Goal: Task Accomplishment & Management: Manage account settings

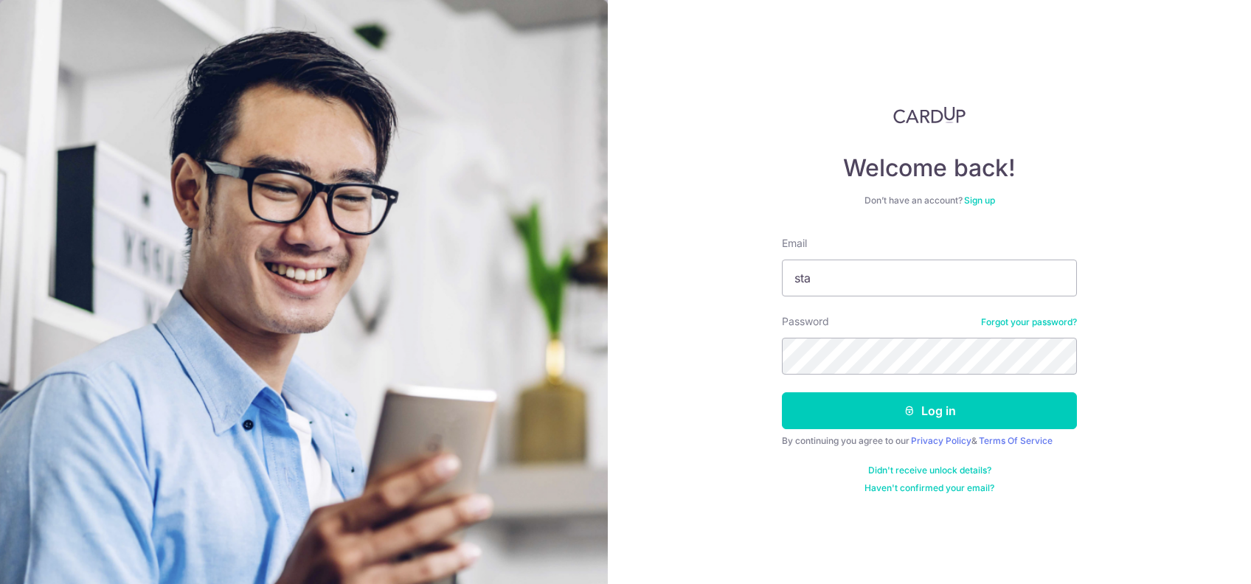
type input "[EMAIL_ADDRESS][DOMAIN_NAME]"
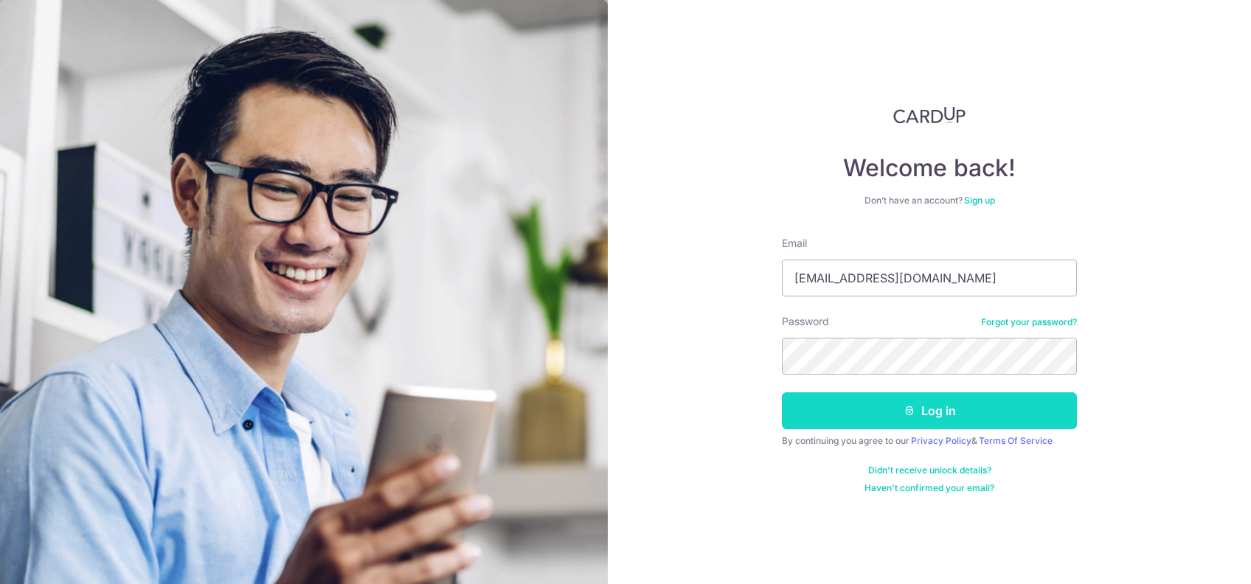
click at [1000, 417] on button "Log in" at bounding box center [929, 410] width 295 height 37
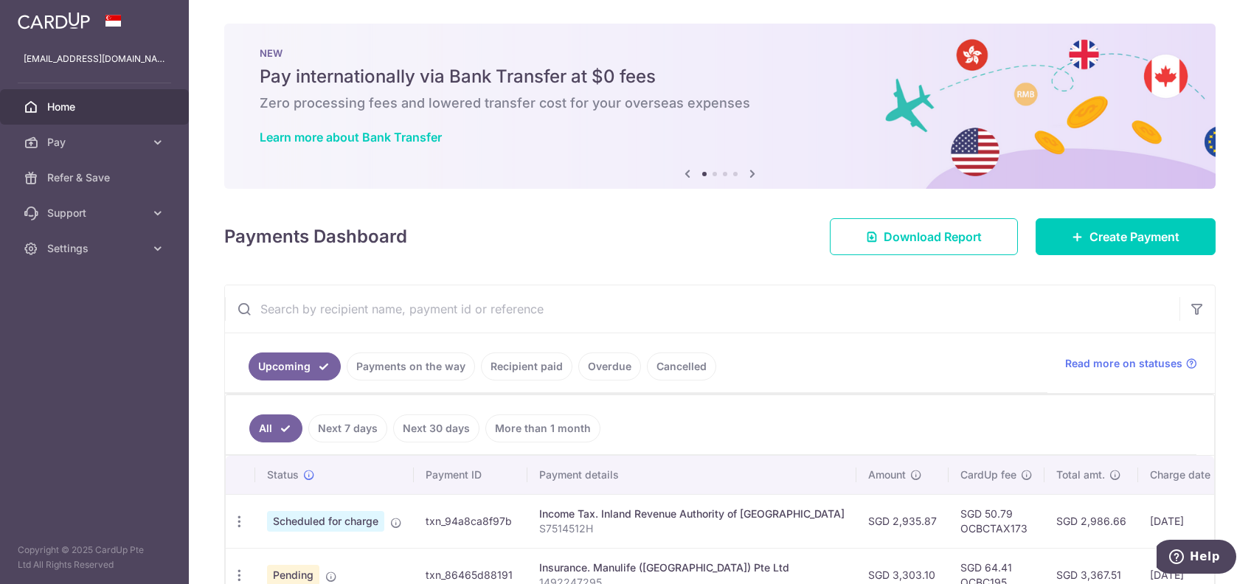
click at [521, 366] on link "Recipient paid" at bounding box center [526, 366] width 91 height 28
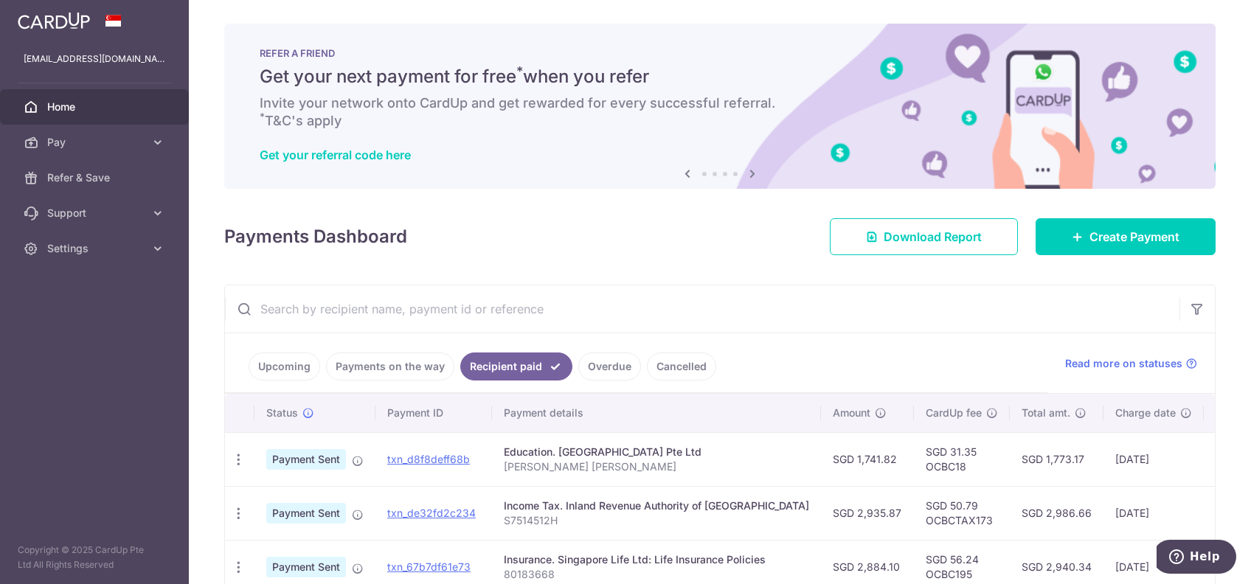
click at [265, 360] on link "Upcoming" at bounding box center [284, 366] width 72 height 28
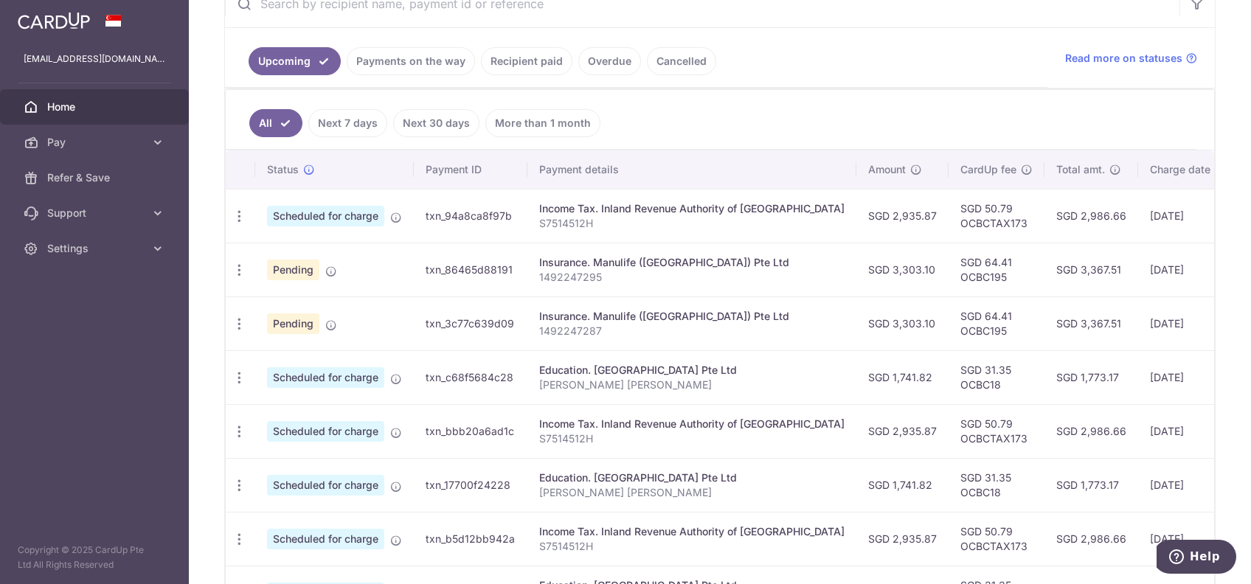
scroll to position [301, 0]
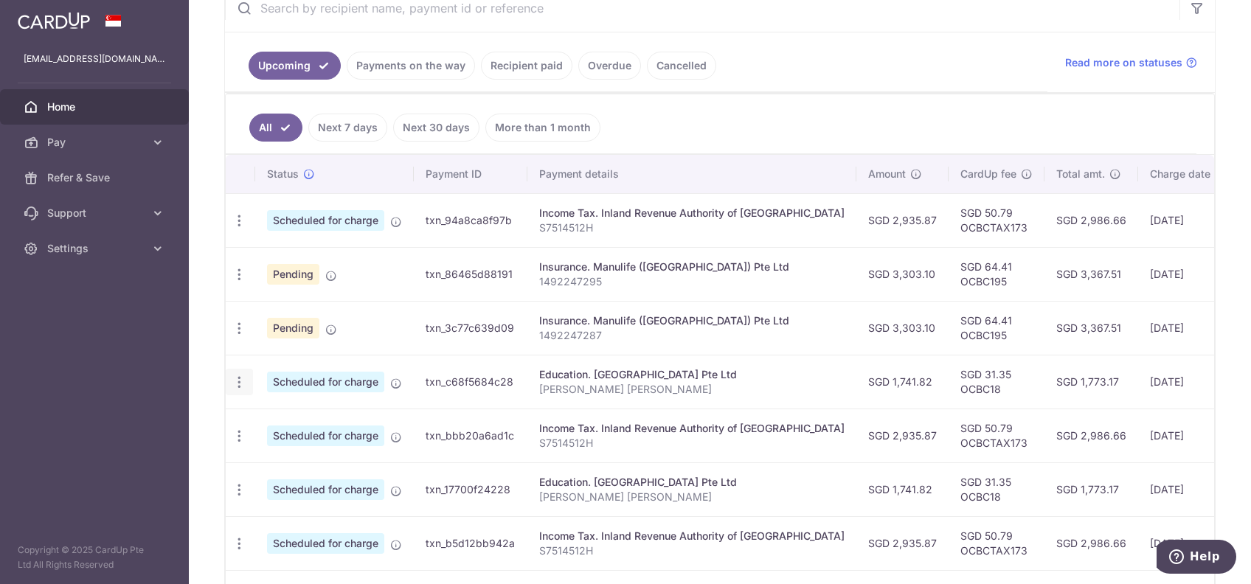
click at [238, 229] on icon "button" at bounding box center [239, 220] width 15 height 15
click at [327, 425] on span "Update payment" at bounding box center [318, 423] width 100 height 18
radio input "true"
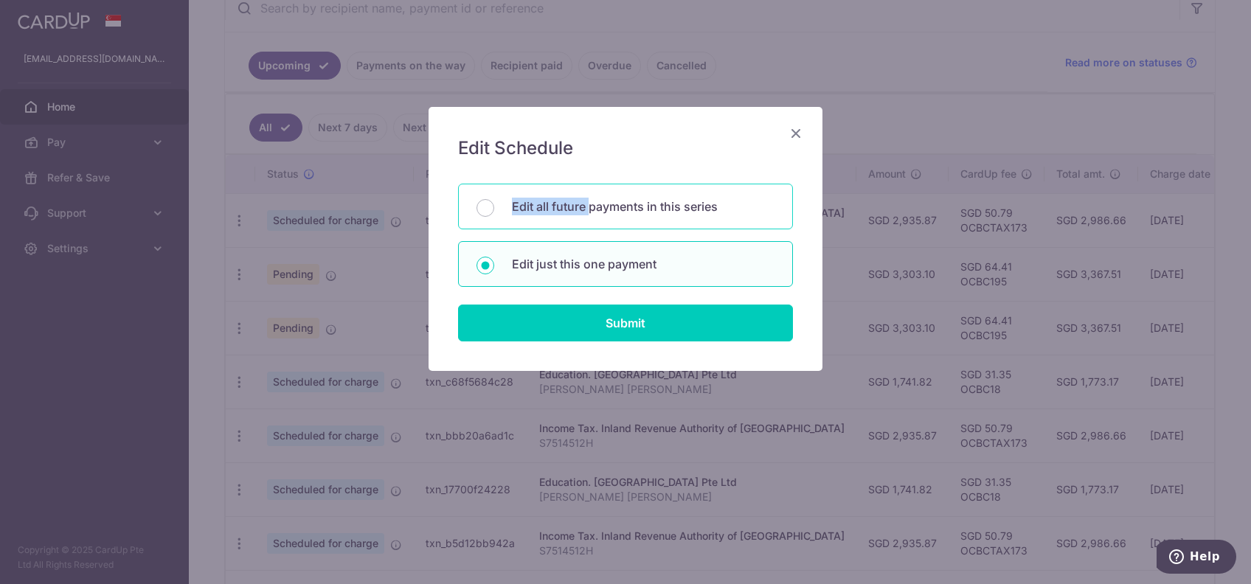
drag, startPoint x: 587, startPoint y: 209, endPoint x: 493, endPoint y: 201, distance: 94.7
click at [493, 201] on div "Edit all future payments in this series" at bounding box center [625, 207] width 335 height 46
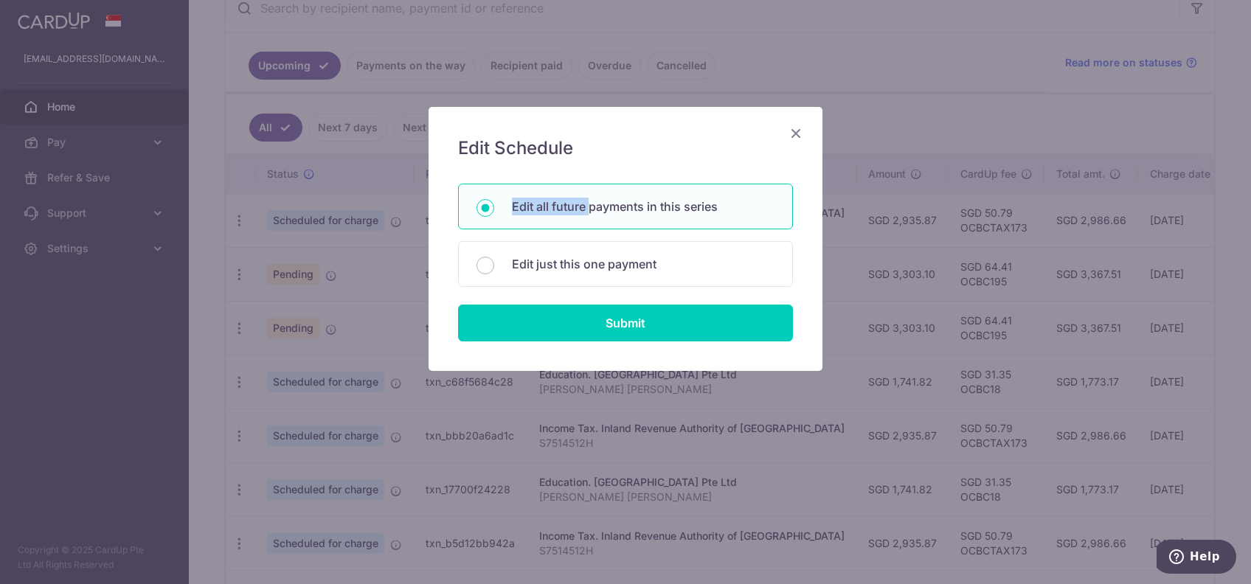
click at [493, 201] on div "Edit all future payments in this series" at bounding box center [625, 207] width 335 height 46
radio input "true"
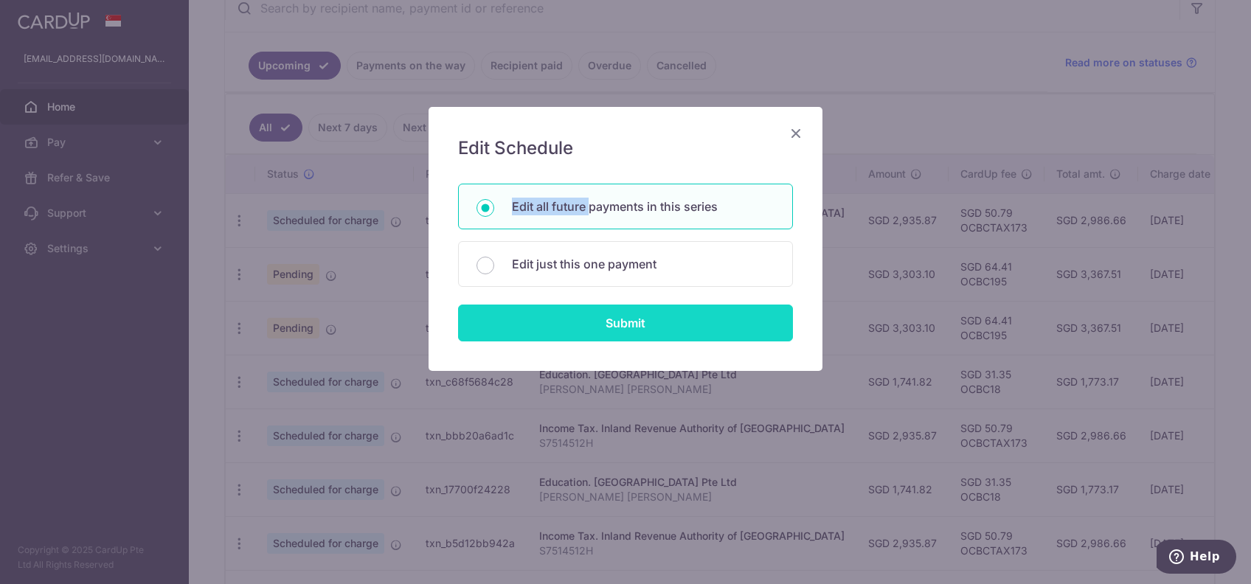
click at [624, 319] on input "Submit" at bounding box center [625, 323] width 335 height 37
radio input "true"
type input "1,741.82"
type input "[PERSON_NAME] [PERSON_NAME]"
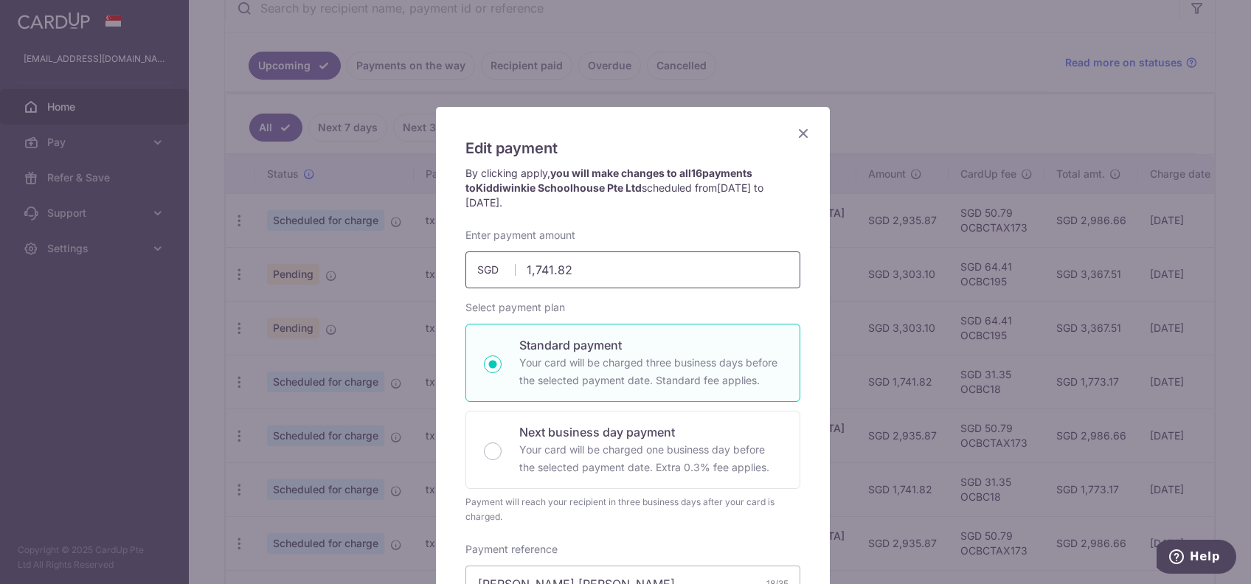
click at [594, 267] on input "1,741.82" at bounding box center [632, 269] width 335 height 37
type input "1,768.82"
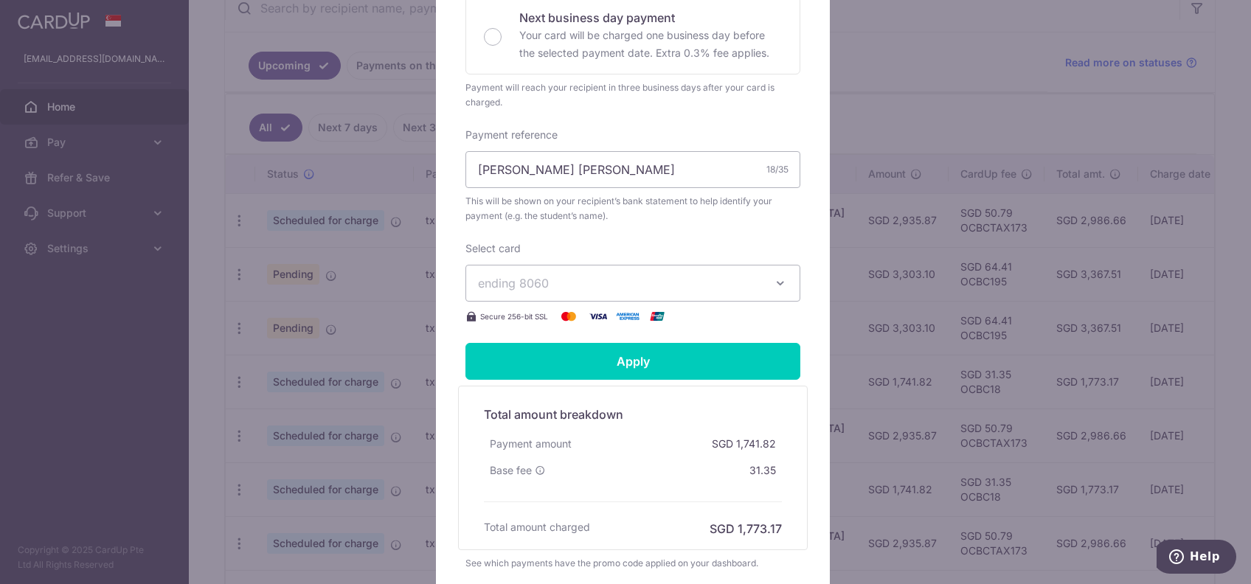
scroll to position [419, 0]
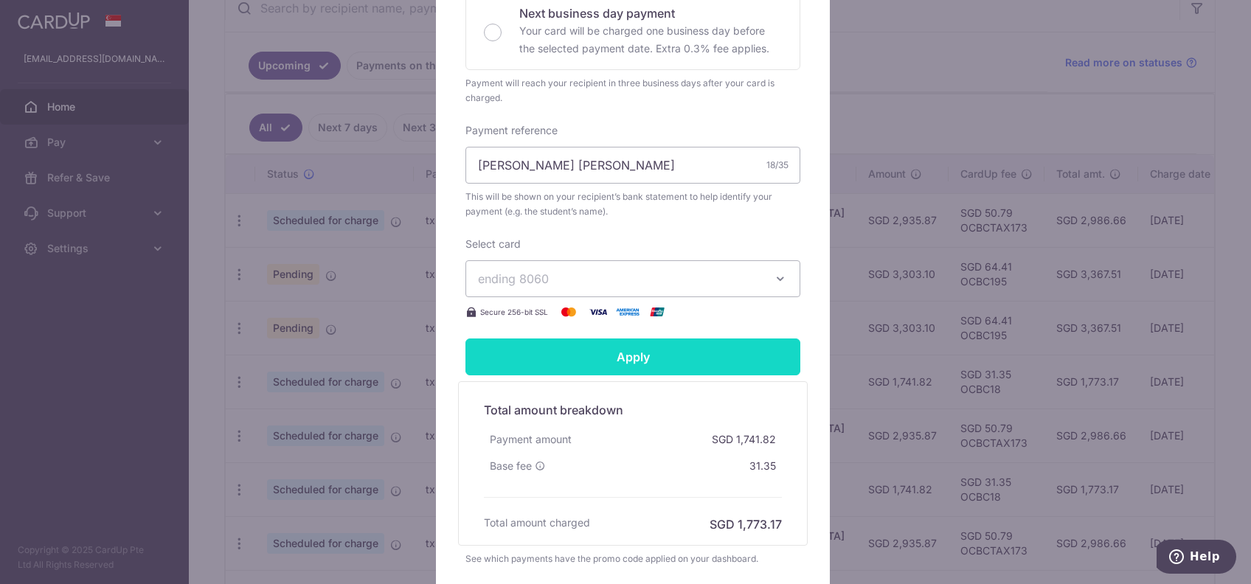
click at [584, 342] on input "Apply" at bounding box center [632, 356] width 335 height 37
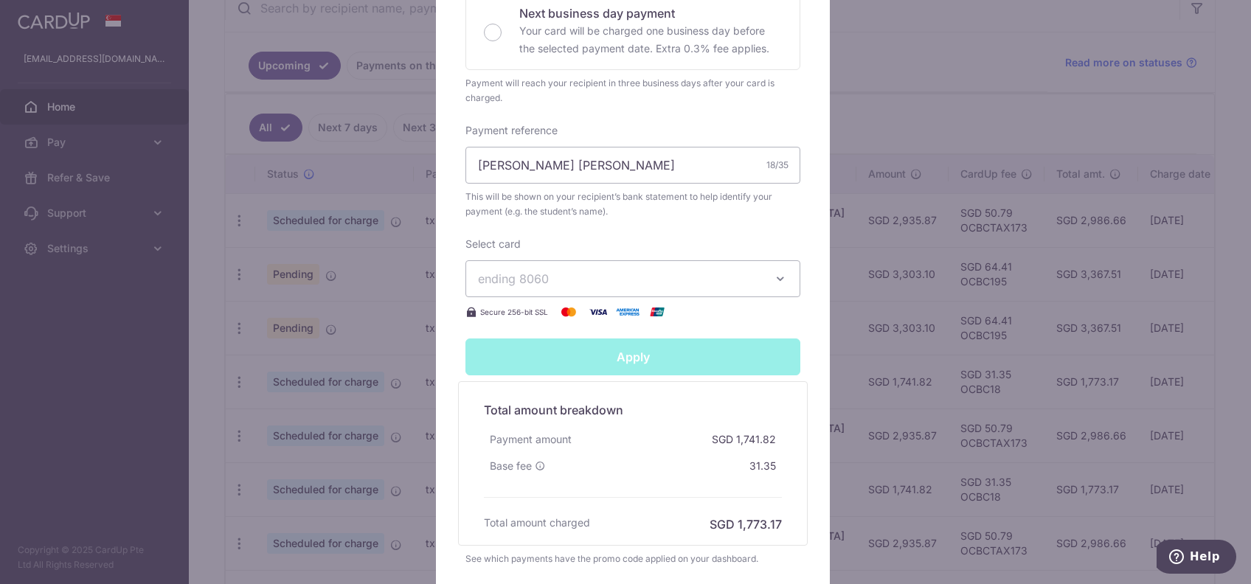
type input "Successfully Applied"
click at [1196, 112] on div "Edit payment By clicking apply, you will make changes to all 16 payments to Kid…" at bounding box center [625, 292] width 1251 height 584
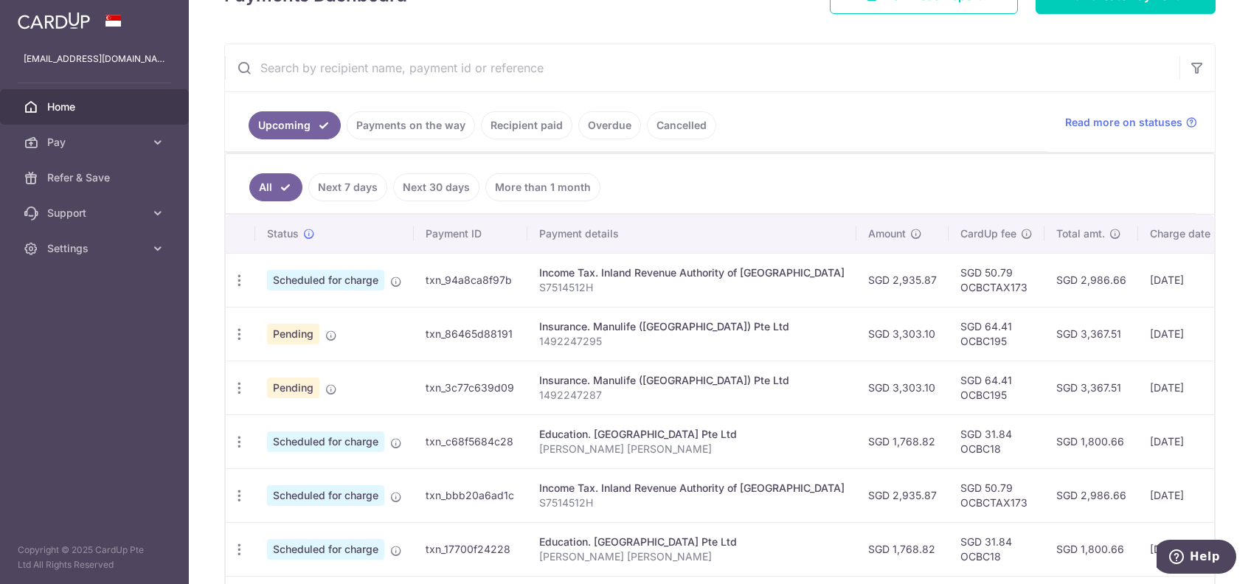
scroll to position [301, 0]
